Goal: Task Accomplishment & Management: Manage account settings

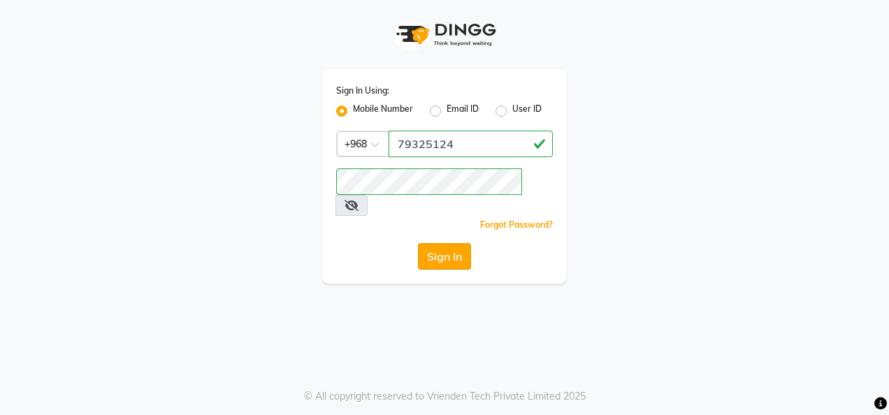
click at [443, 243] on button "Sign In" at bounding box center [444, 256] width 53 height 27
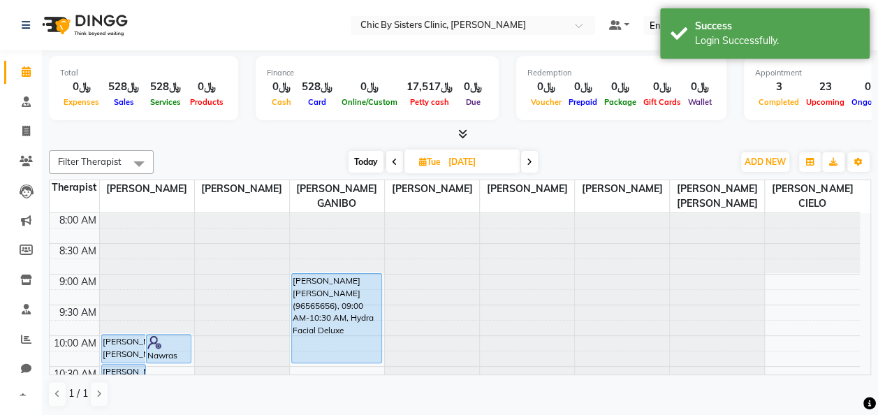
click at [365, 162] on span "Today" at bounding box center [366, 162] width 35 height 22
type input "02-09-2025"
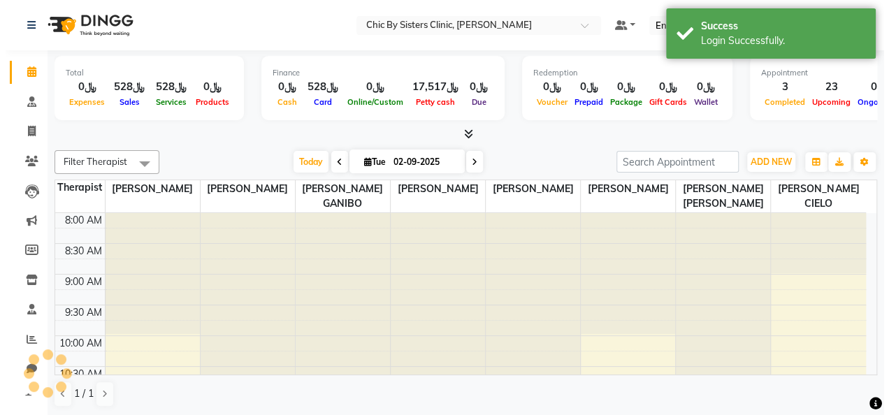
scroll to position [303, 0]
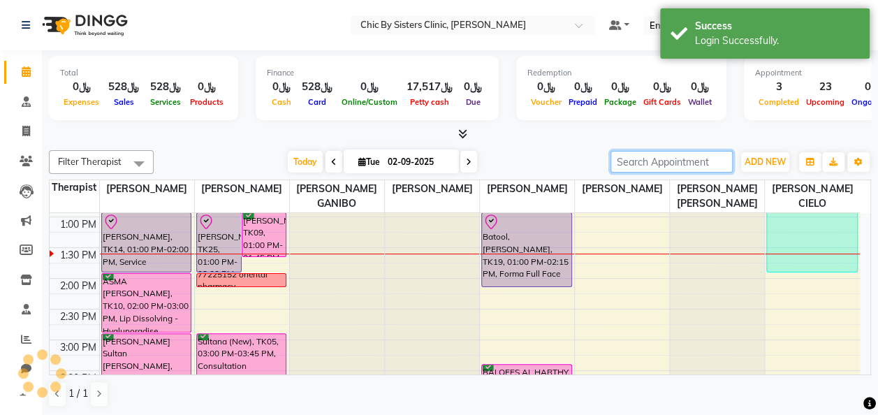
click at [680, 166] on input "search" at bounding box center [672, 162] width 122 height 22
paste input "99091019"
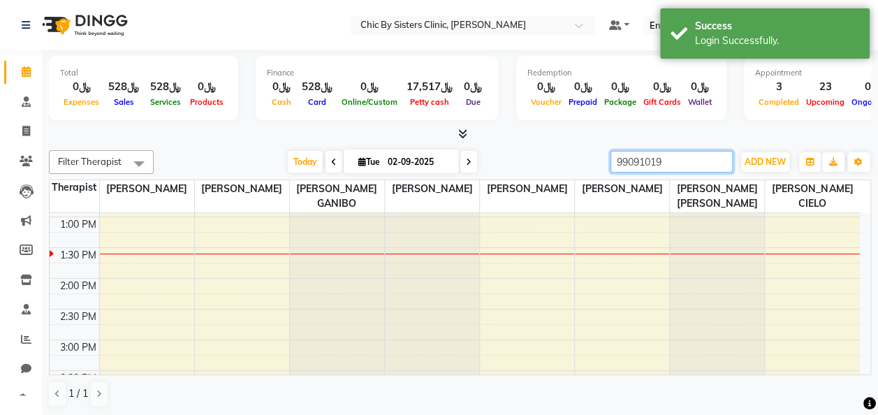
type input "99091019"
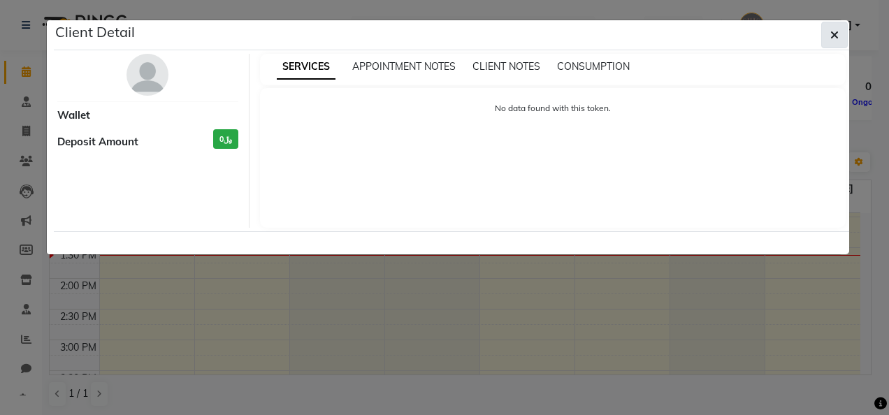
click at [831, 36] on icon "button" at bounding box center [834, 34] width 8 height 11
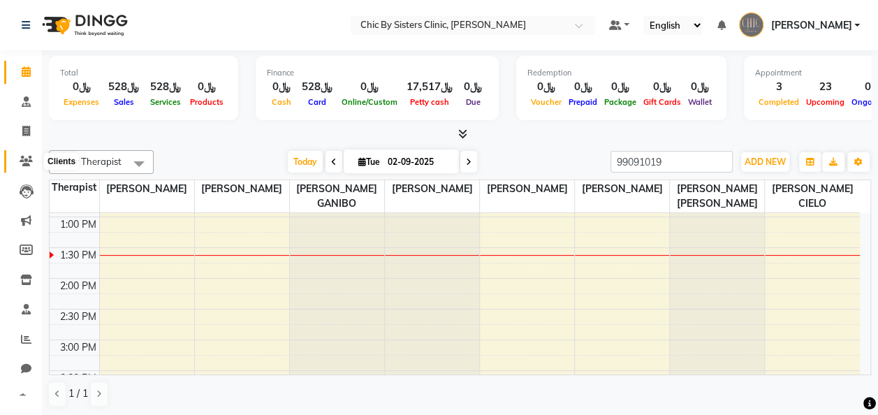
click at [29, 160] on icon at bounding box center [26, 161] width 13 height 10
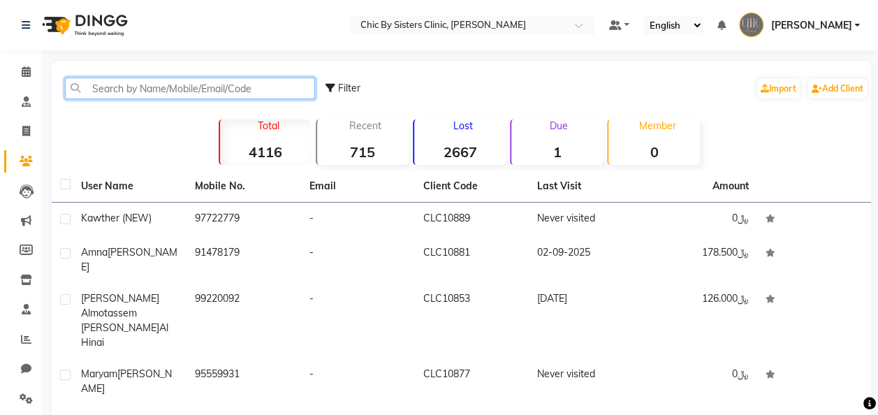
click at [117, 91] on input "text" at bounding box center [190, 89] width 250 height 22
paste input "99091019"
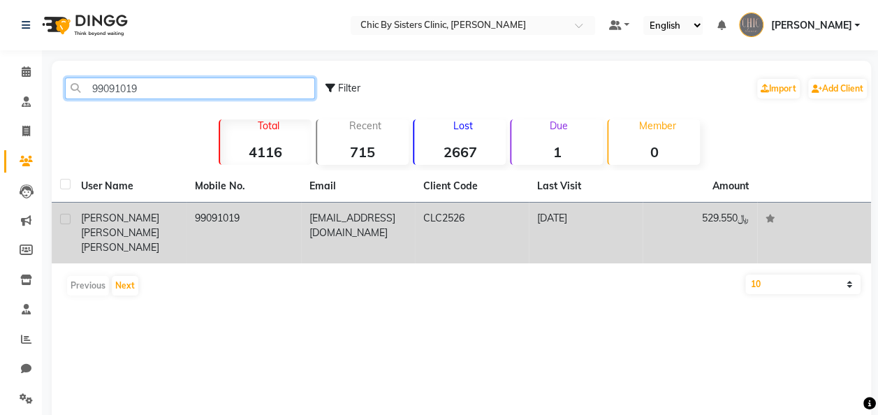
type input "99091019"
click at [114, 229] on span "[PERSON_NAME] [PERSON_NAME]" at bounding box center [120, 239] width 78 height 27
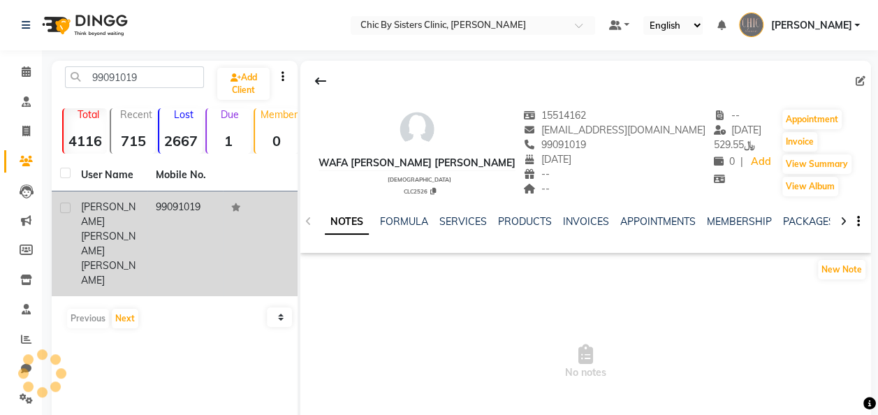
click at [114, 229] on div "Wafa [PERSON_NAME] [PERSON_NAME]" at bounding box center [110, 244] width 58 height 88
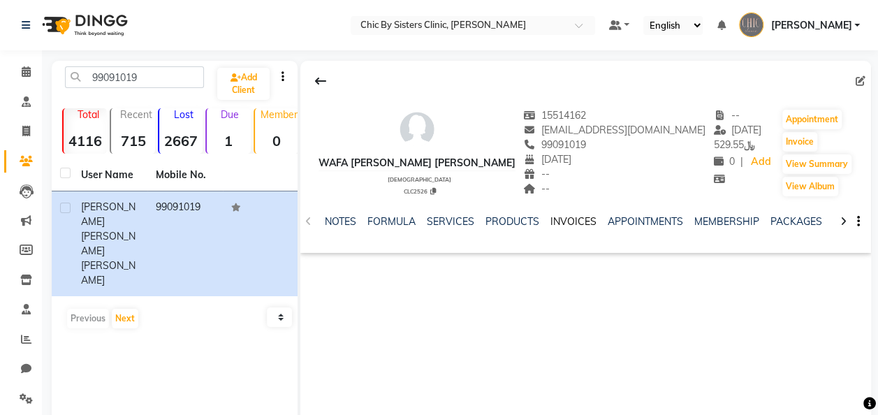
click at [567, 220] on link "INVOICES" at bounding box center [573, 221] width 46 height 13
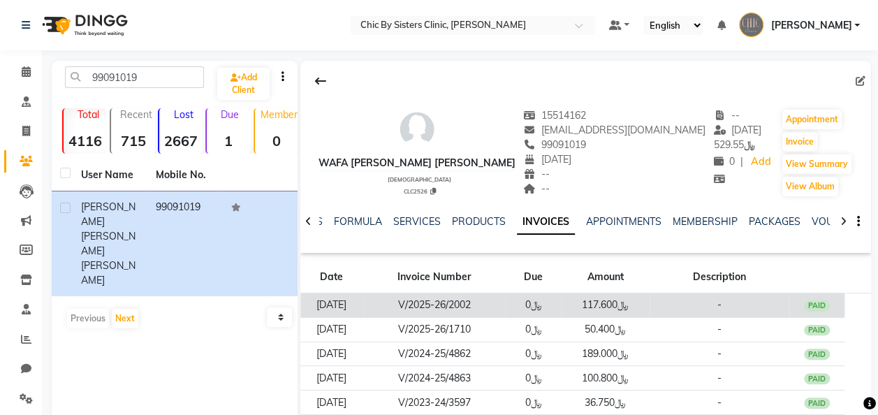
click at [465, 306] on td "V/2025-26/2002" at bounding box center [434, 305] width 143 height 24
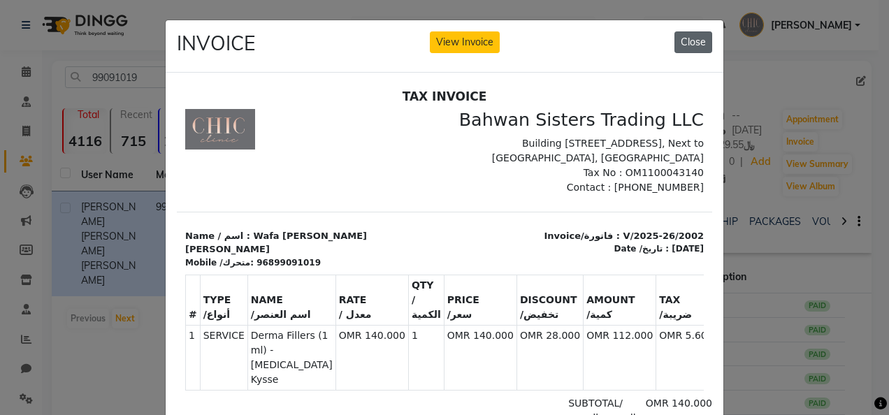
click at [686, 38] on button "Close" at bounding box center [693, 42] width 38 height 22
